Goal: Navigation & Orientation: Go to known website

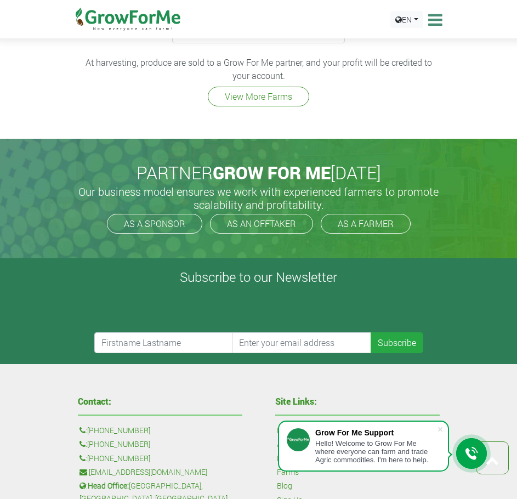
scroll to position [2523, 0]
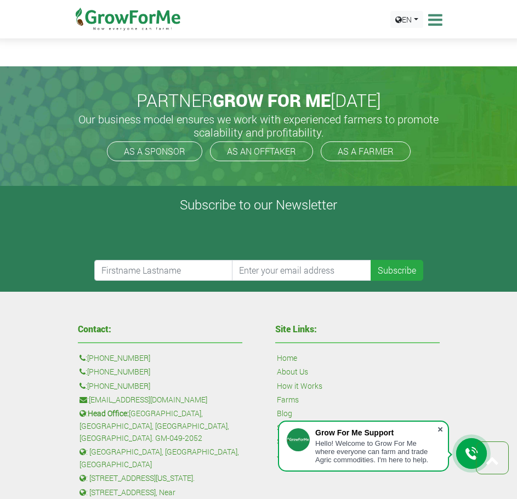
click at [439, 431] on span at bounding box center [440, 429] width 11 height 11
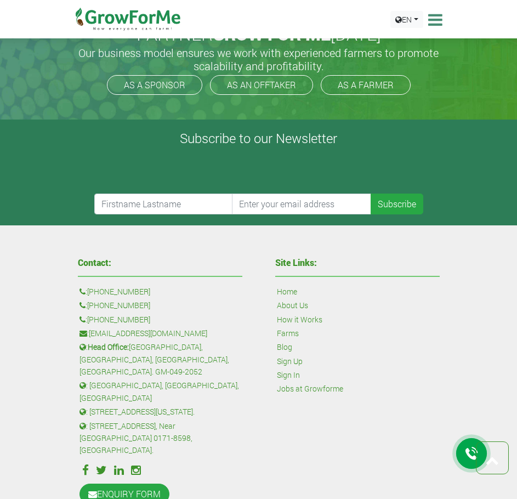
scroll to position [2687, 0]
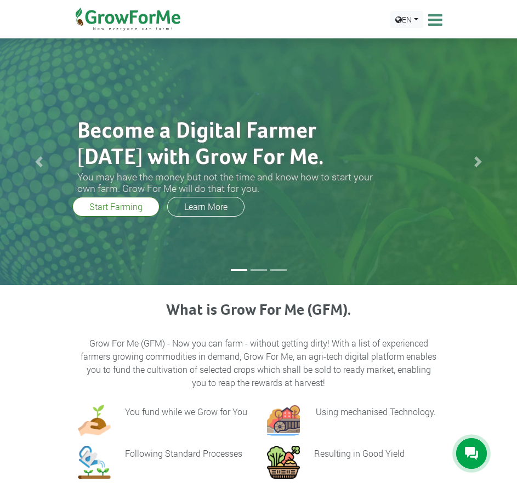
scroll to position [2237, 0]
